Goal: Transaction & Acquisition: Purchase product/service

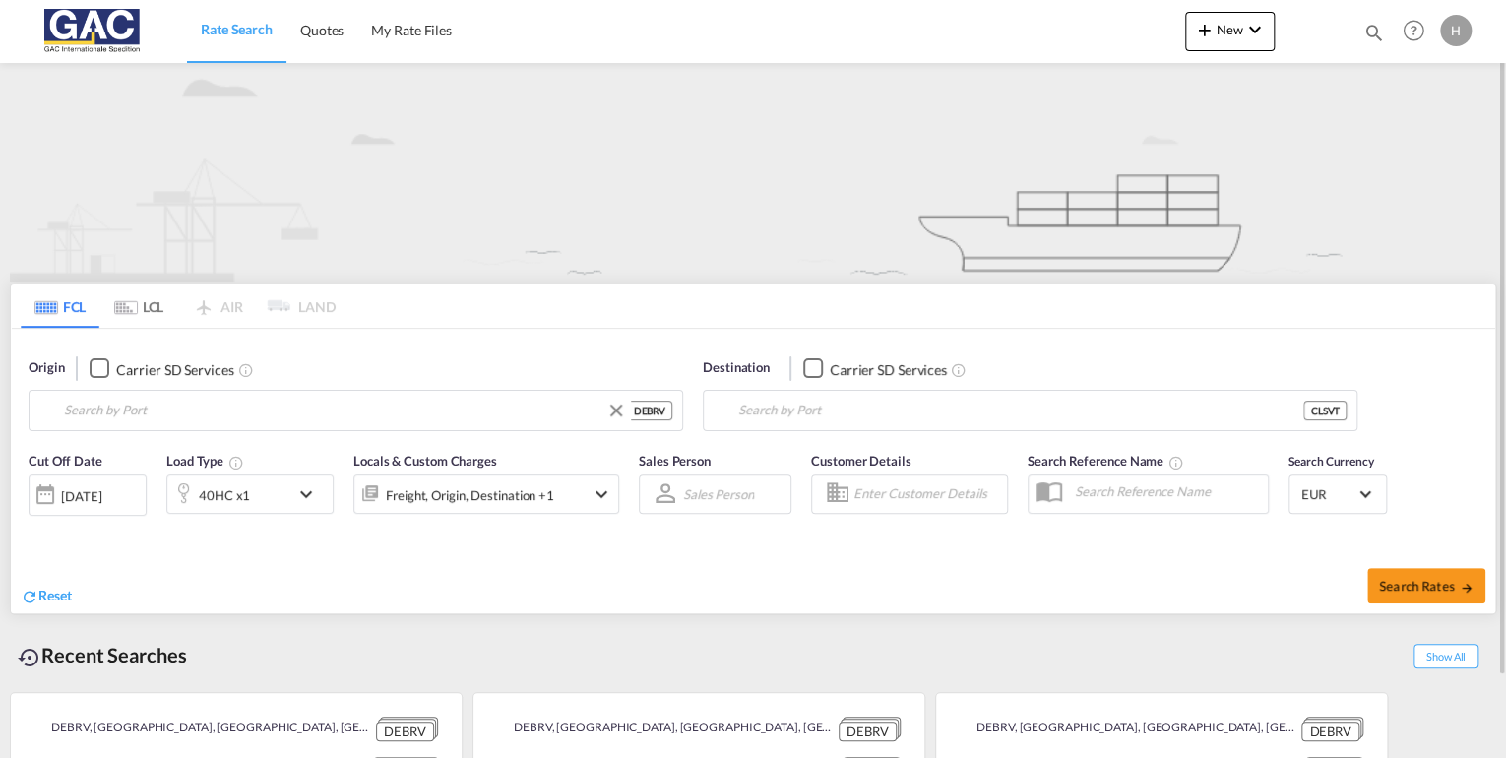
type input "[GEOGRAPHIC_DATA], DEBRV"
click at [283, 500] on div "40HC x1" at bounding box center [228, 492] width 122 height 39
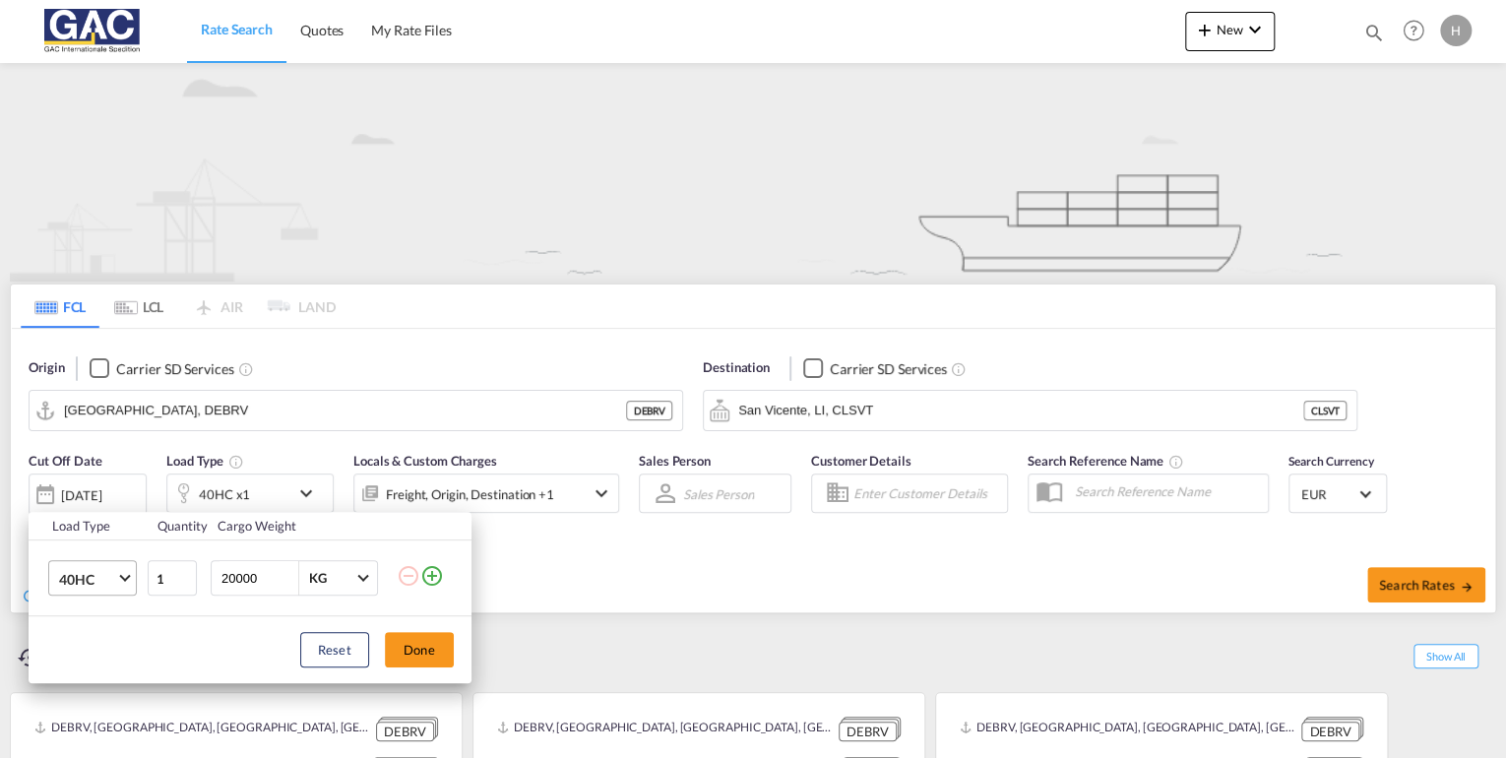
click at [95, 585] on span "40HC" at bounding box center [87, 580] width 57 height 20
click at [105, 482] on md-option "20GP" at bounding box center [109, 484] width 134 height 47
click at [438, 644] on button "Done" at bounding box center [419, 649] width 69 height 35
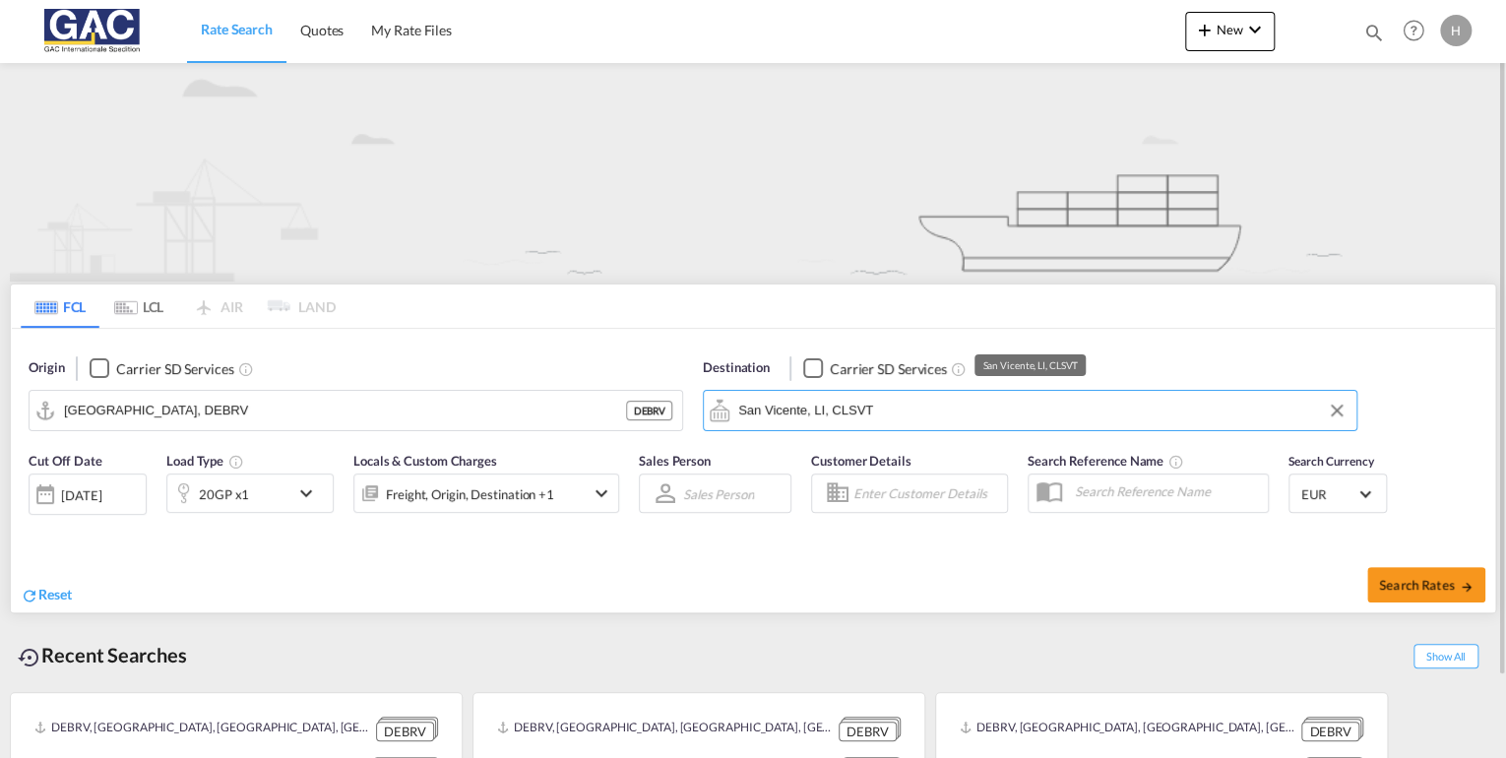
click at [929, 409] on input "San Vicente, LI, CLSVT" at bounding box center [1042, 411] width 608 height 30
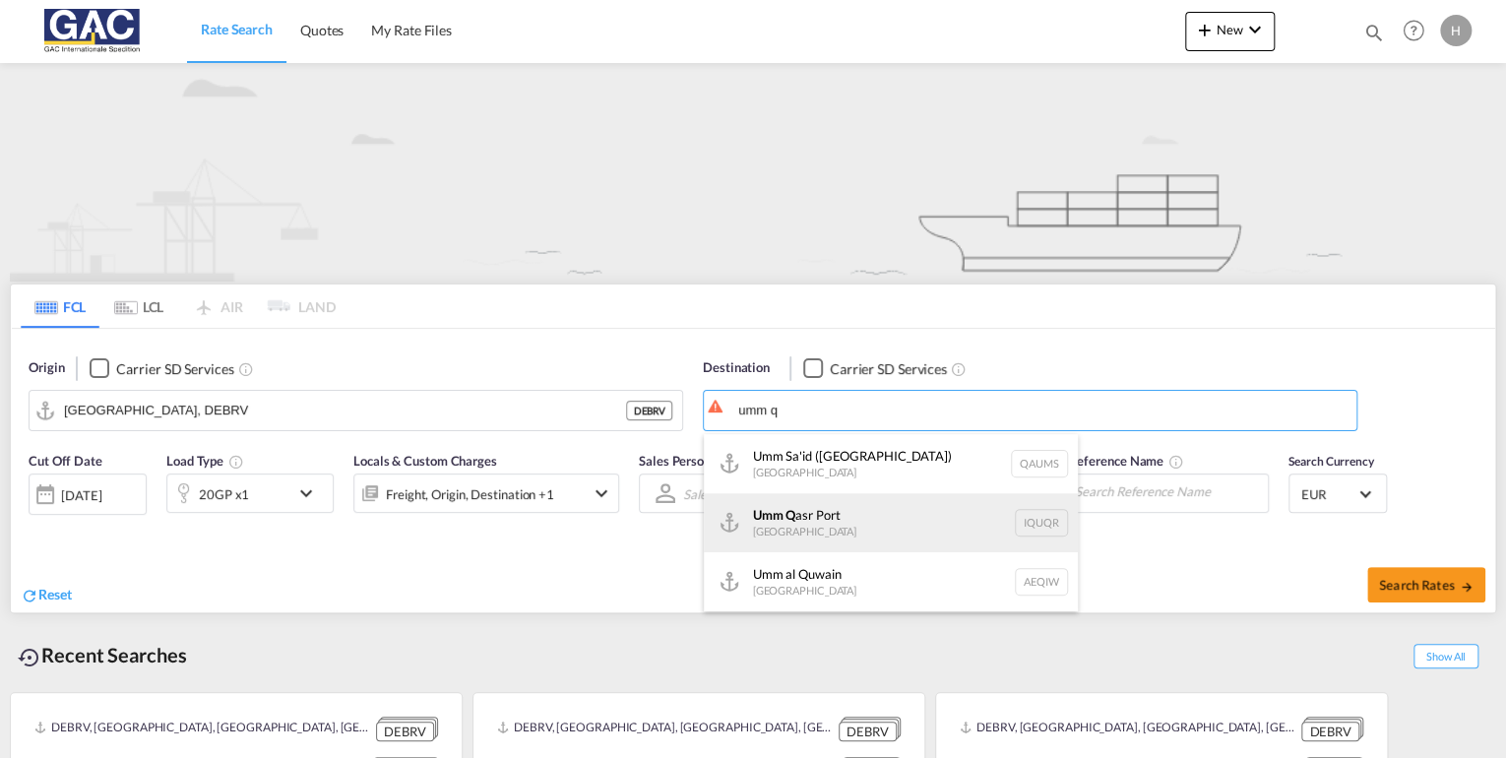
click at [815, 531] on div "Umm Q asr [GEOGRAPHIC_DATA] [GEOGRAPHIC_DATA]" at bounding box center [891, 522] width 374 height 59
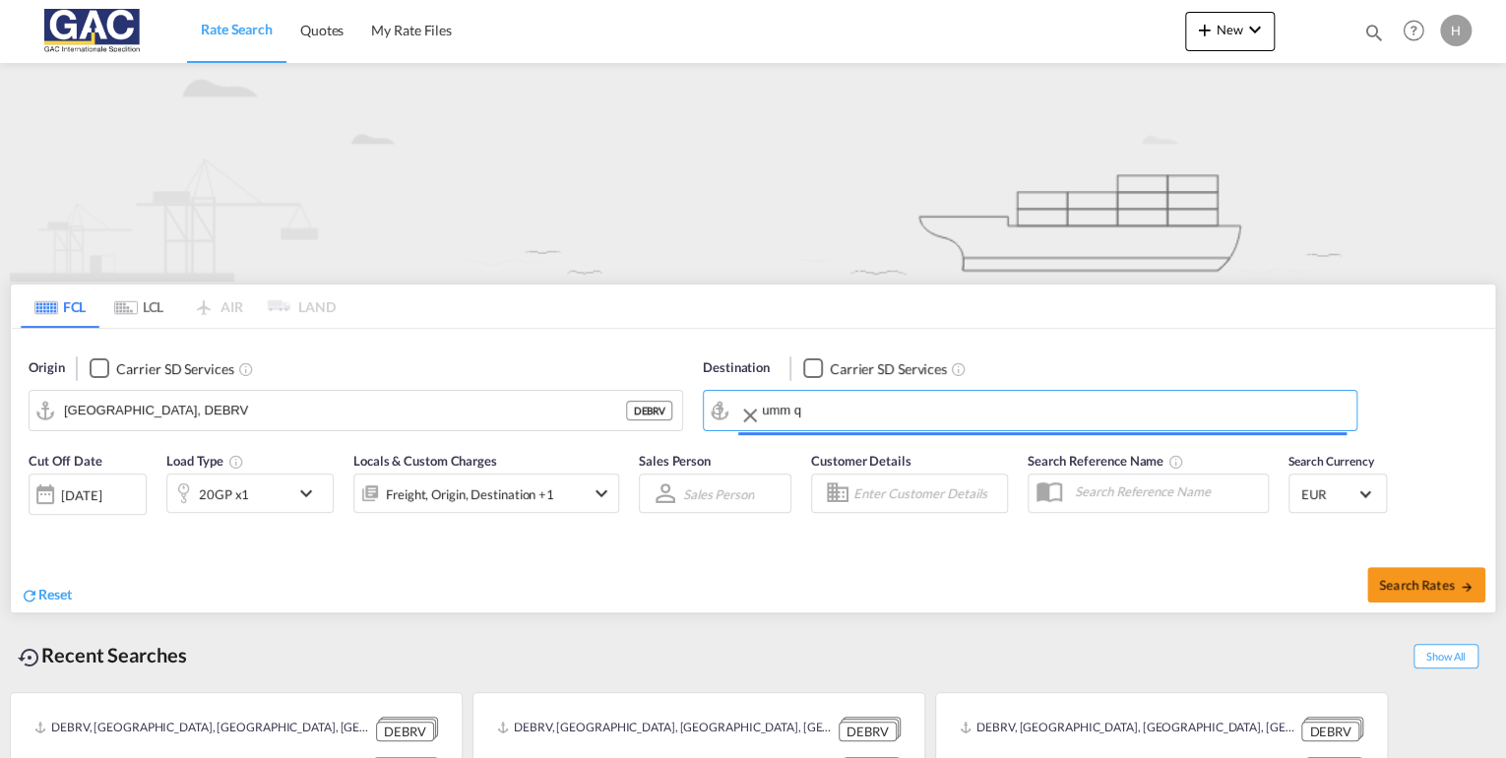
type input "[GEOGRAPHIC_DATA], [GEOGRAPHIC_DATA]"
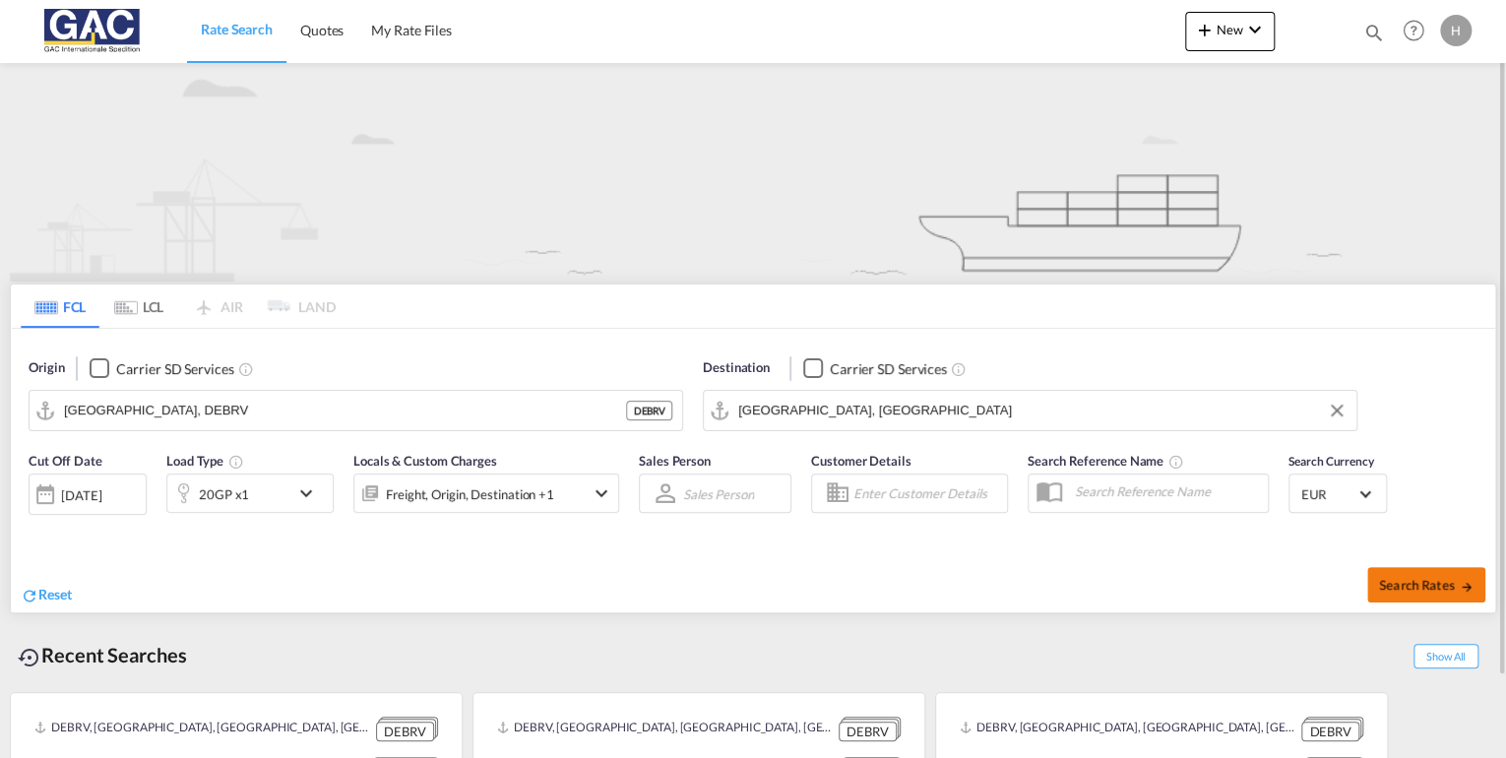
click at [1453, 583] on span "Search Rates" at bounding box center [1426, 585] width 94 height 16
type input "DEBRV to IQUQR / [DATE]"
